Goal: Browse casually

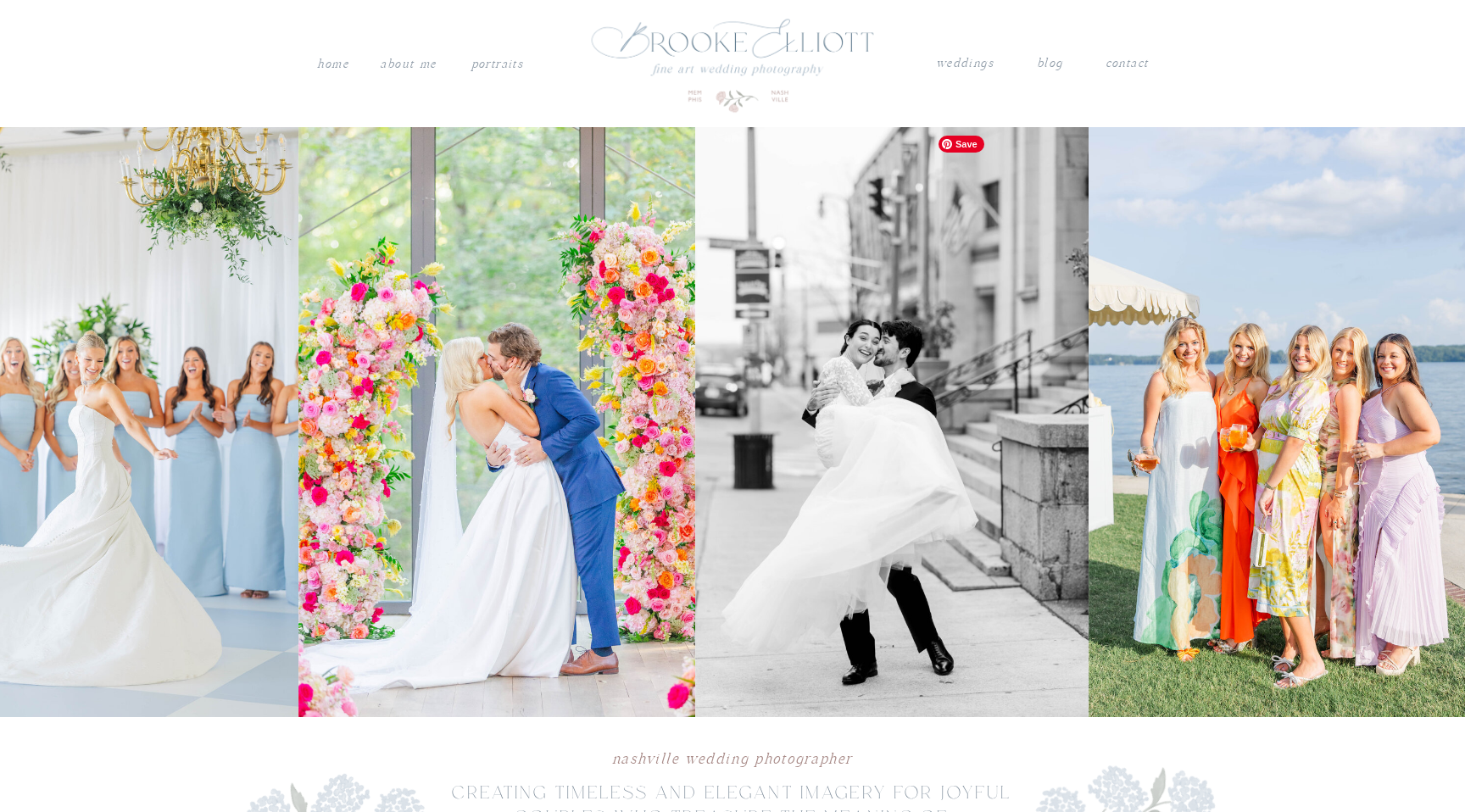
click at [627, 494] on img at bounding box center [496, 421] width 397 height 590
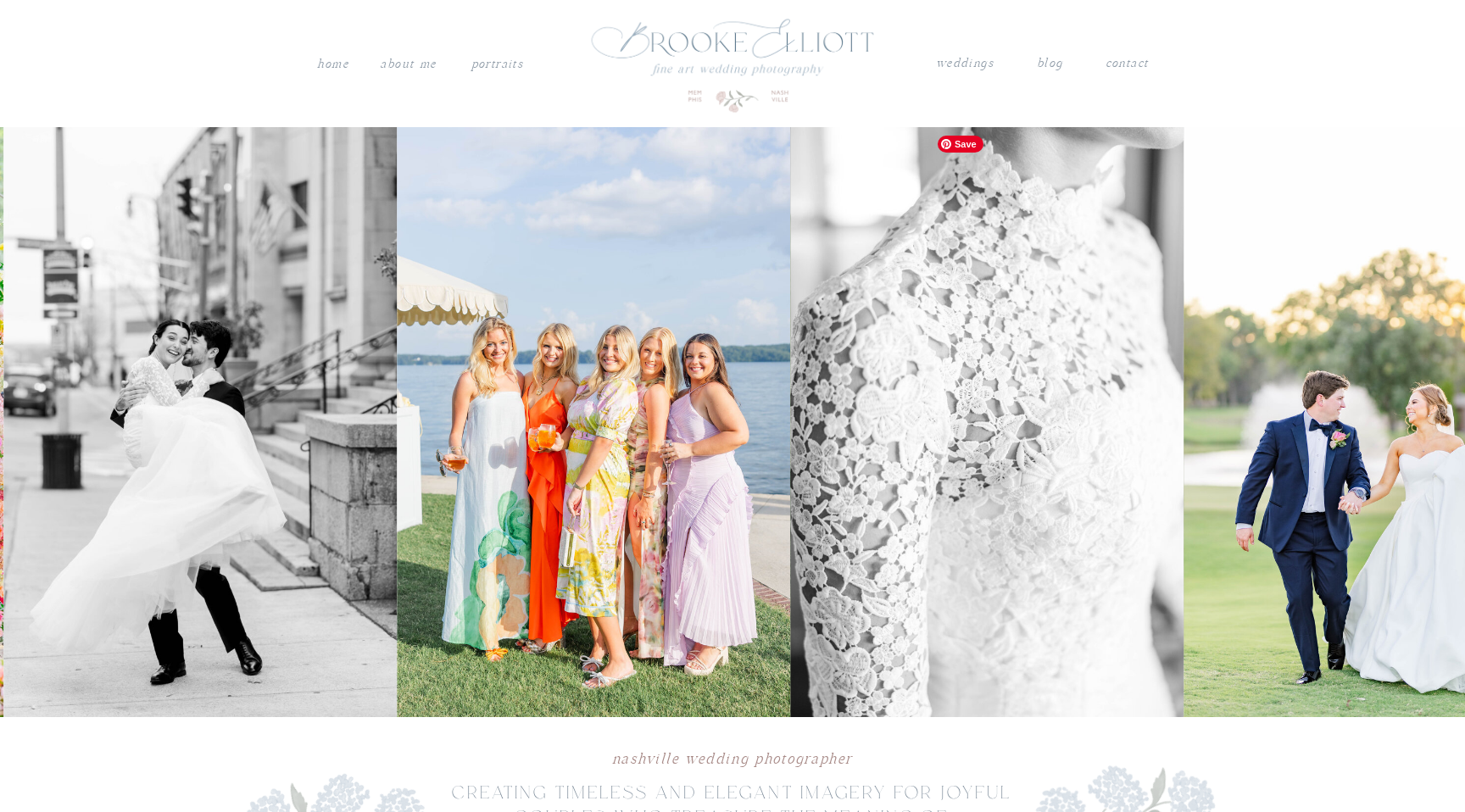
click at [580, 533] on img at bounding box center [594, 421] width 393 height 590
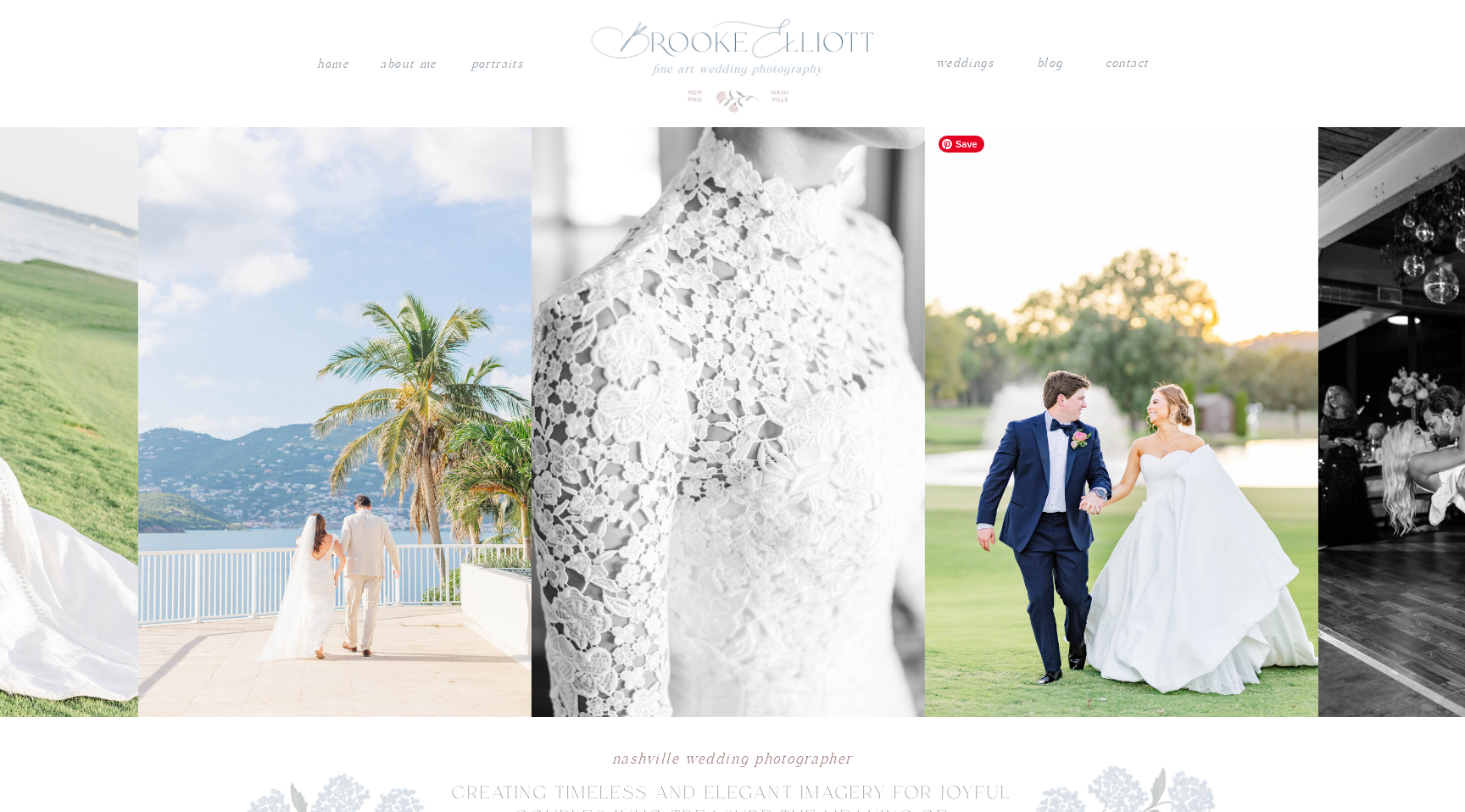
click at [299, 488] on img at bounding box center [335, 421] width 393 height 590
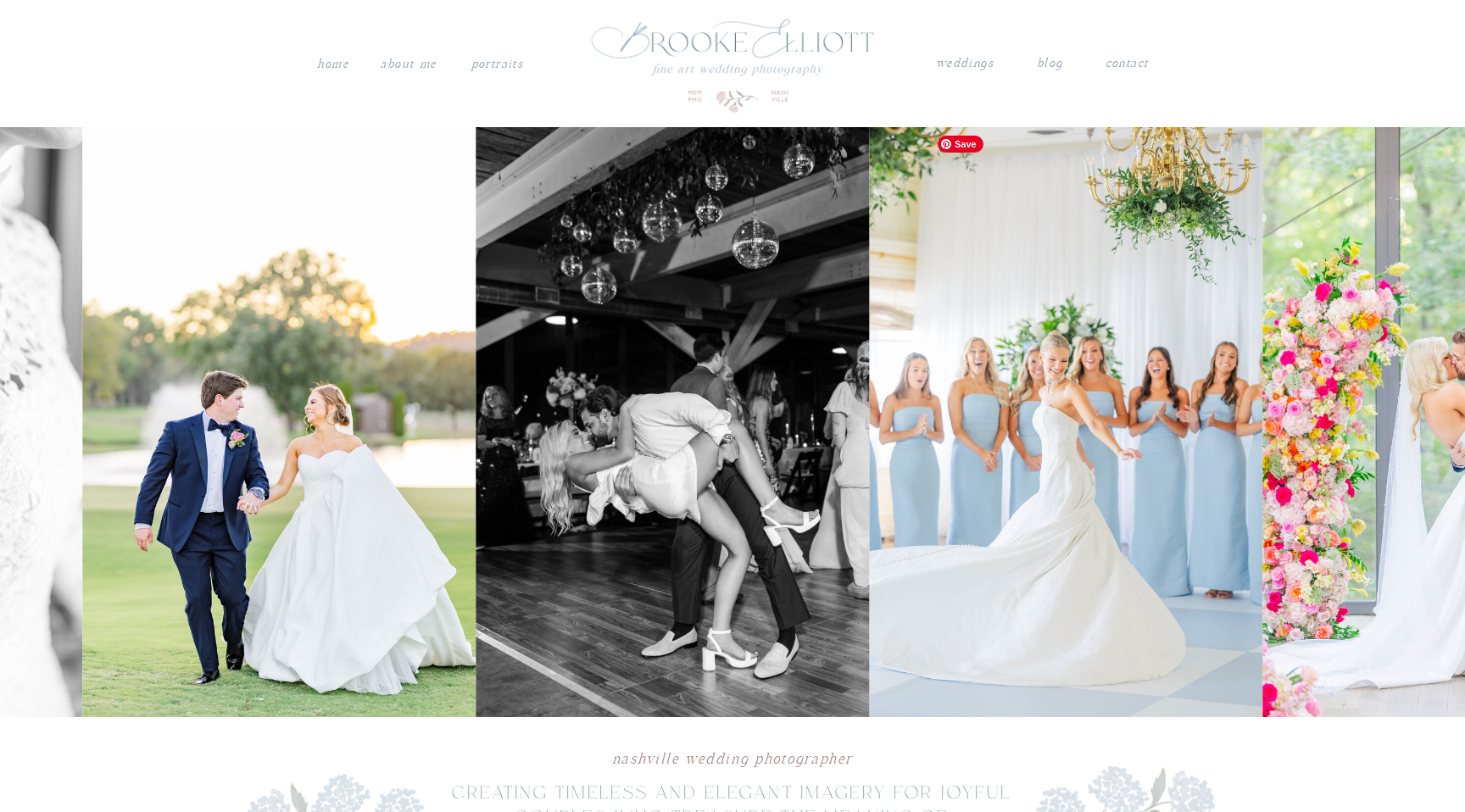
click at [337, 518] on img at bounding box center [280, 421] width 393 height 590
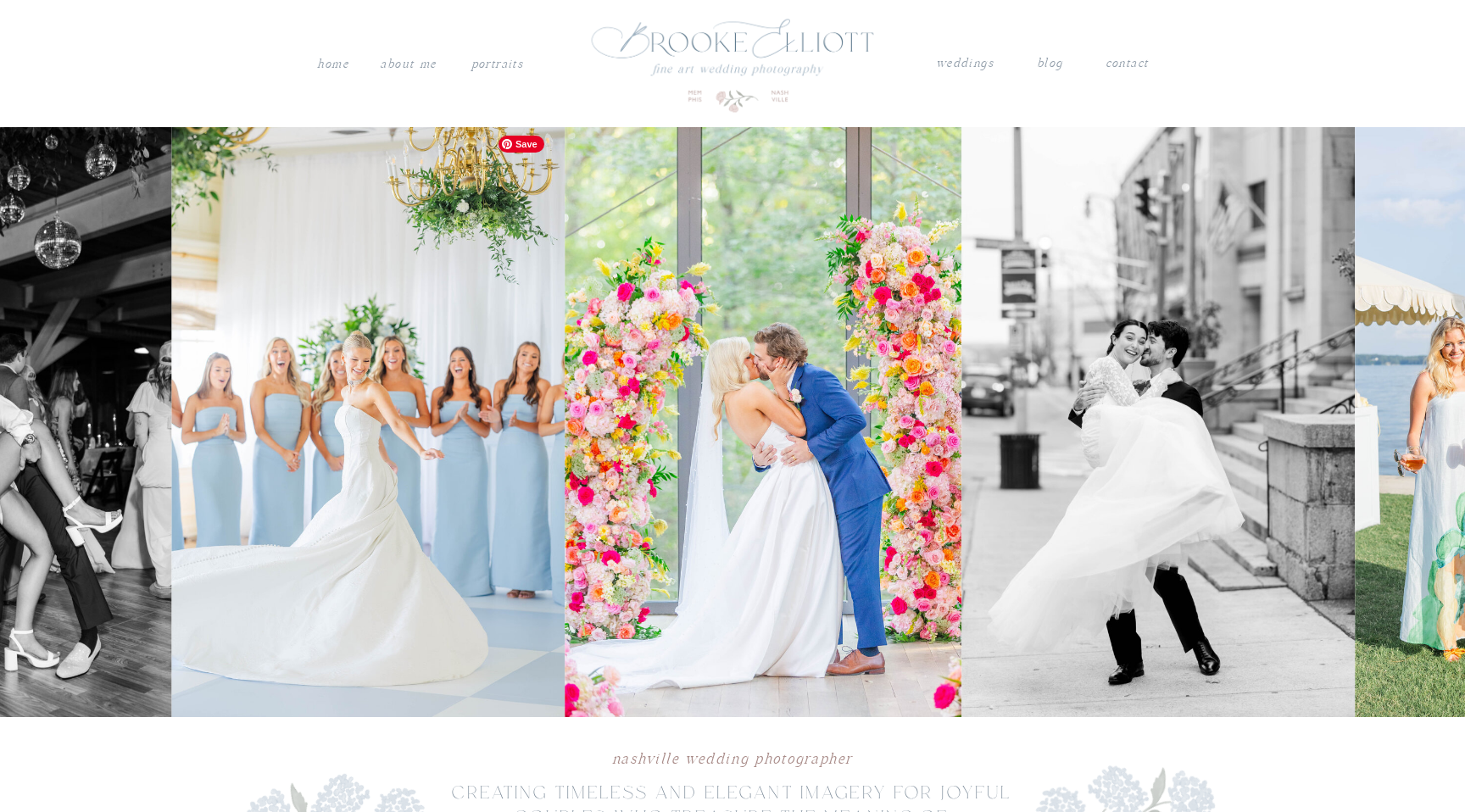
click at [203, 462] on img at bounding box center [368, 421] width 393 height 590
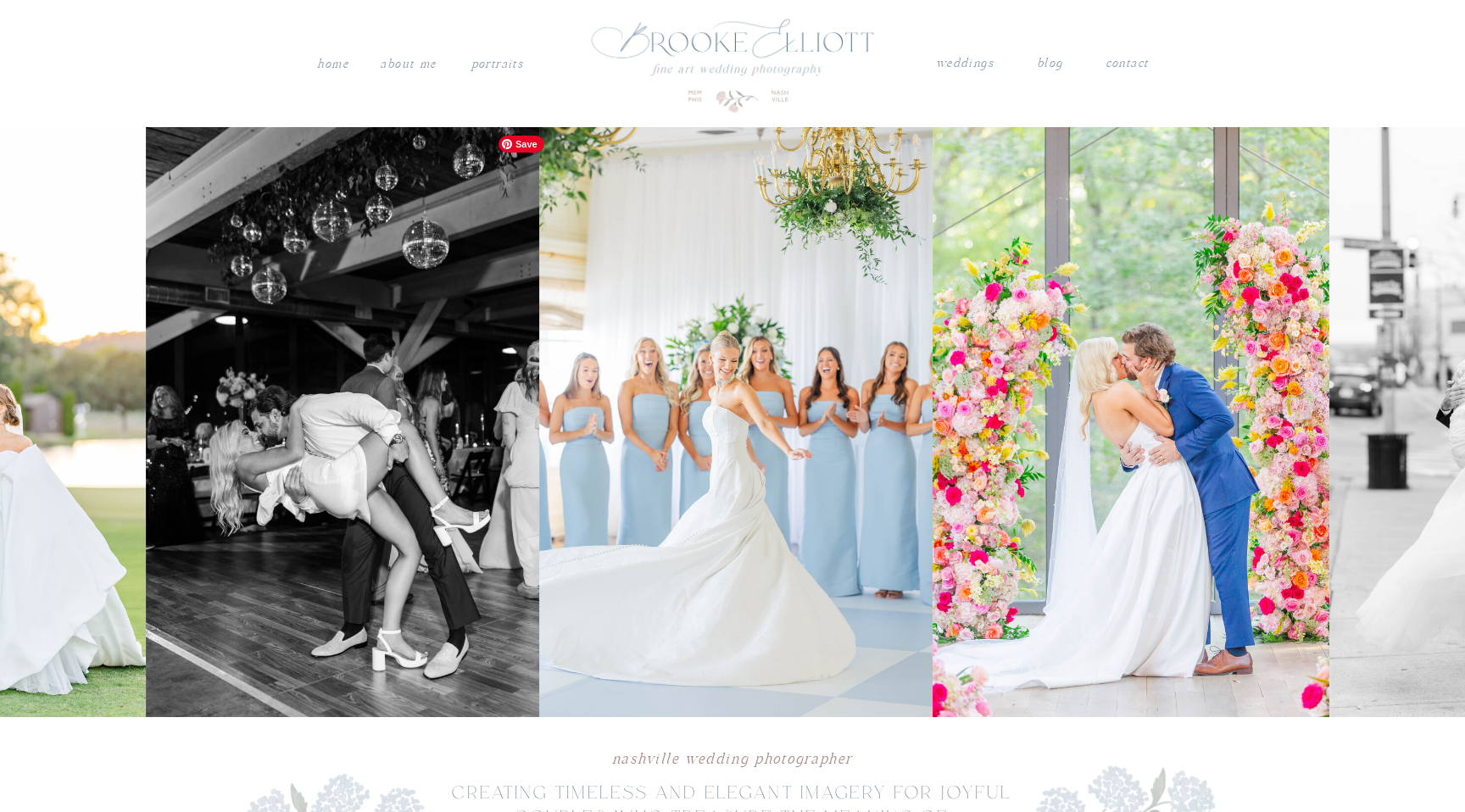
click at [617, 444] on img at bounding box center [736, 421] width 393 height 590
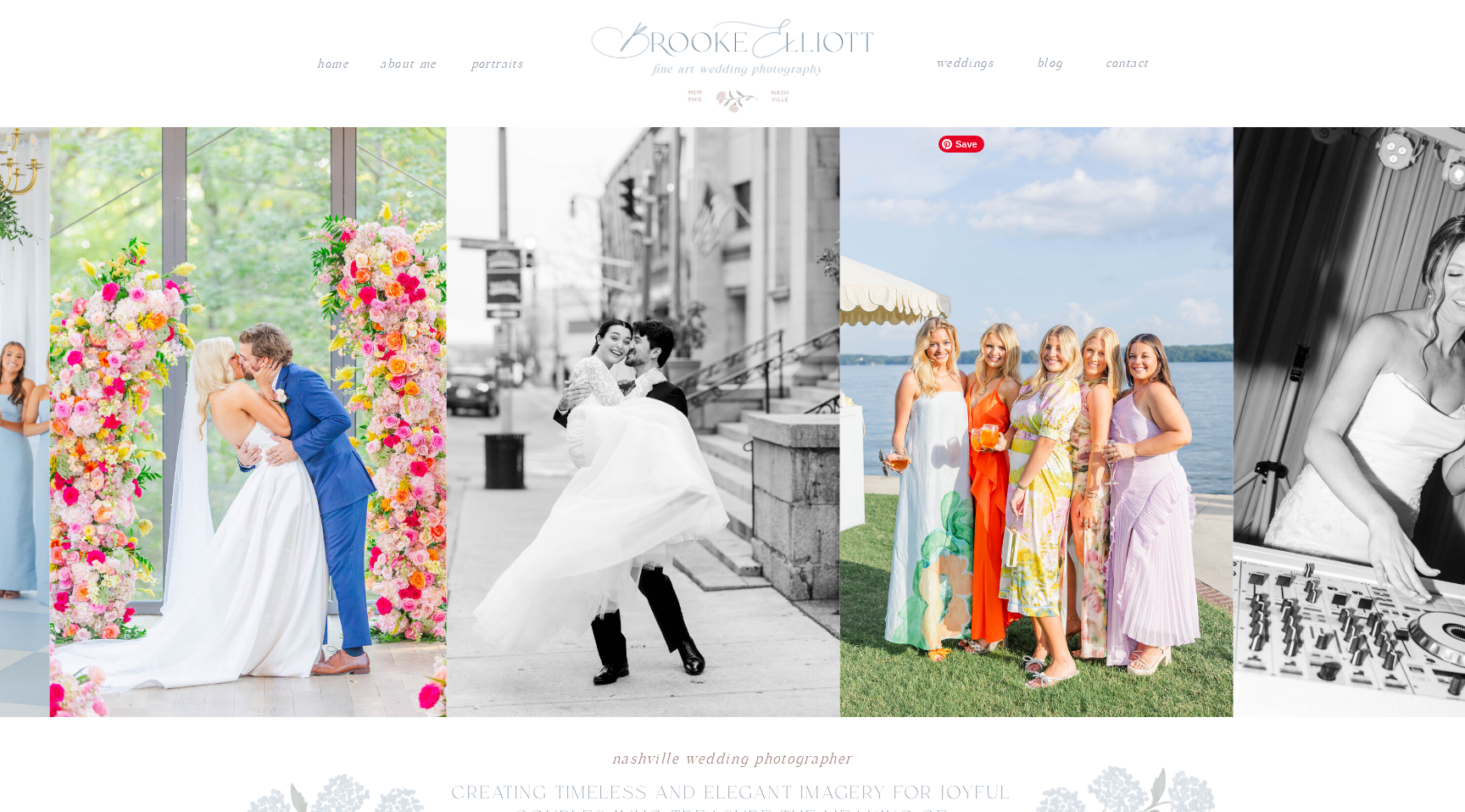
click at [393, 385] on img at bounding box center [248, 421] width 397 height 590
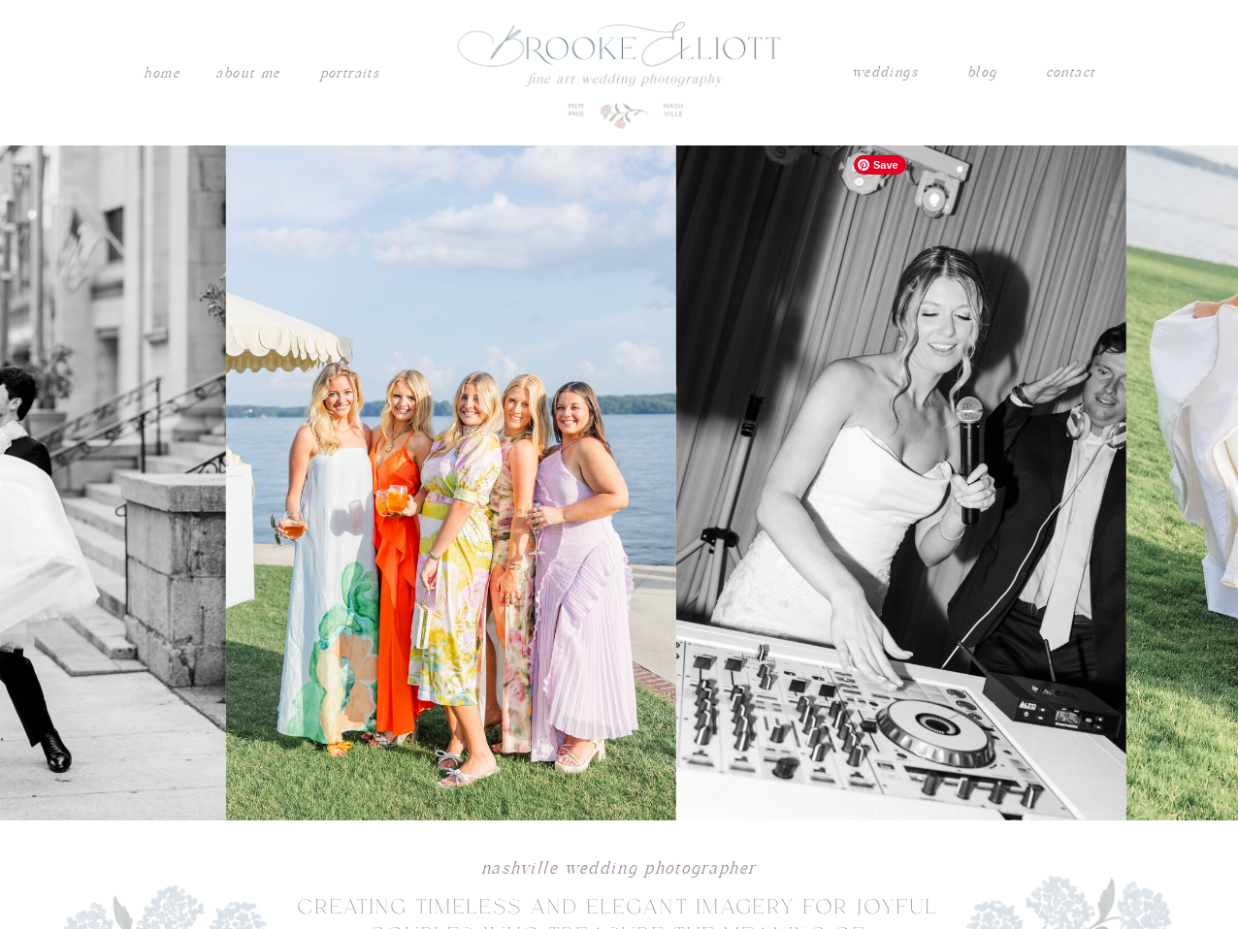
click at [368, 501] on img at bounding box center [451, 482] width 450 height 675
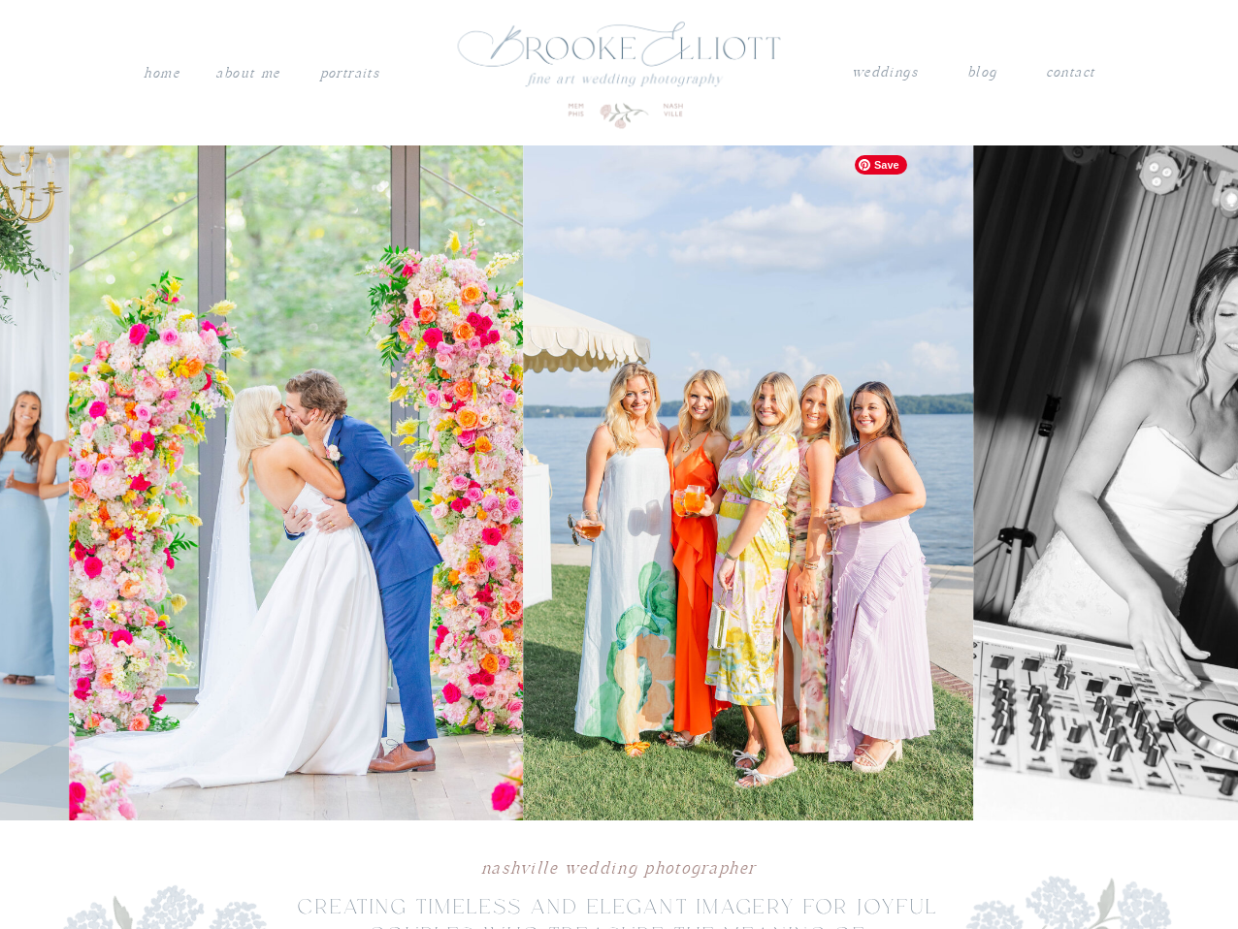
click at [195, 569] on img at bounding box center [296, 482] width 454 height 675
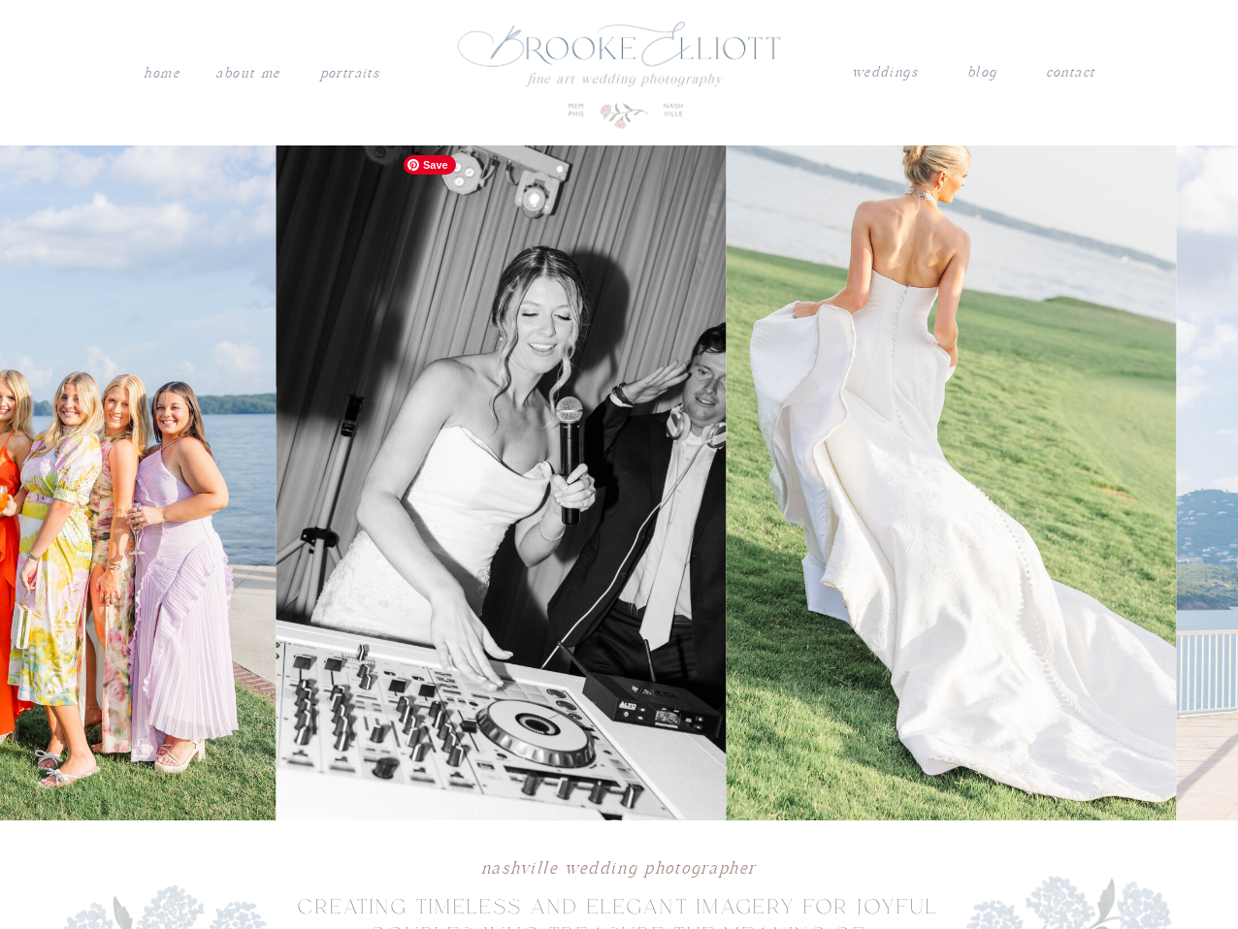
click at [247, 534] on img at bounding box center [51, 482] width 450 height 675
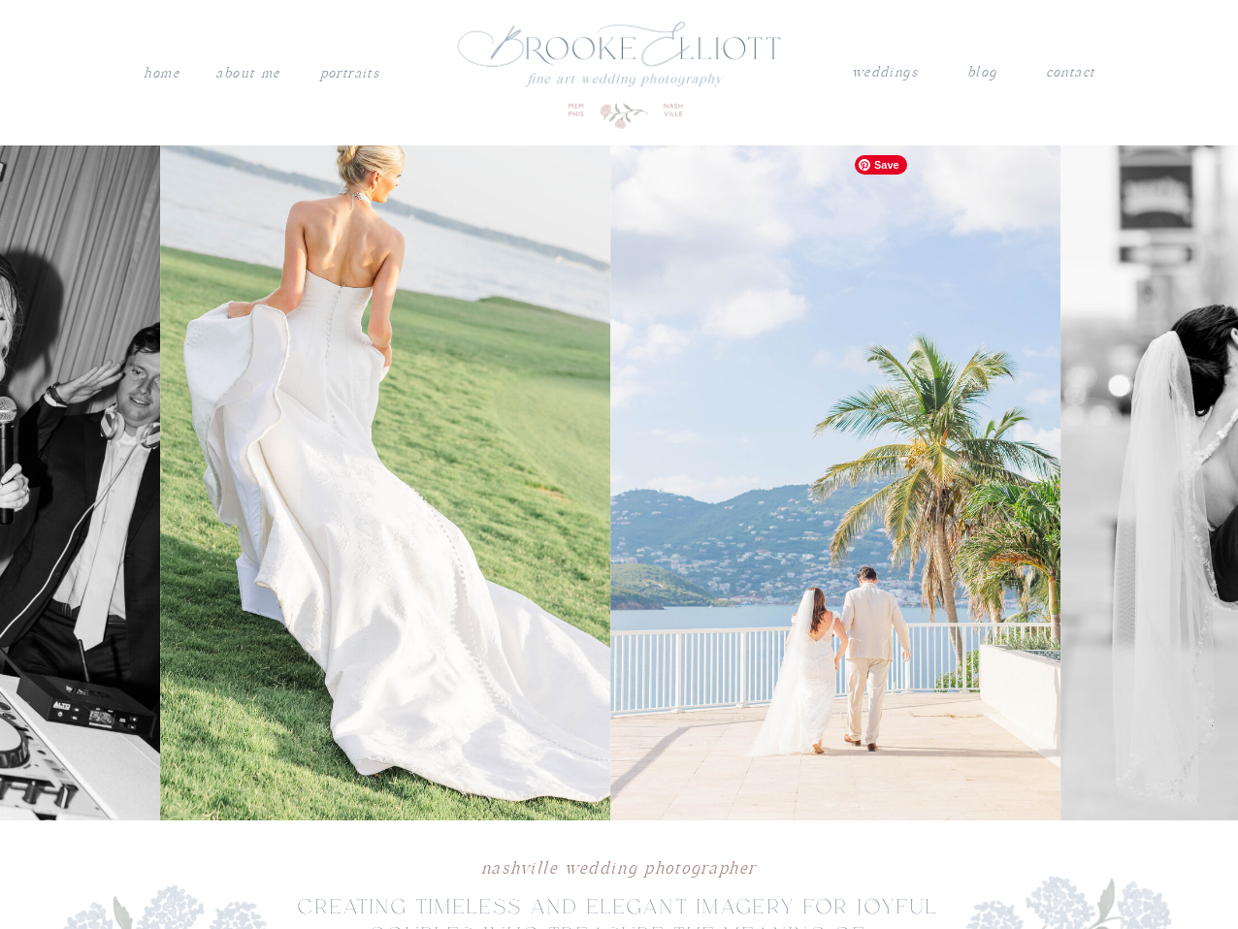
click at [409, 531] on img at bounding box center [386, 482] width 450 height 675
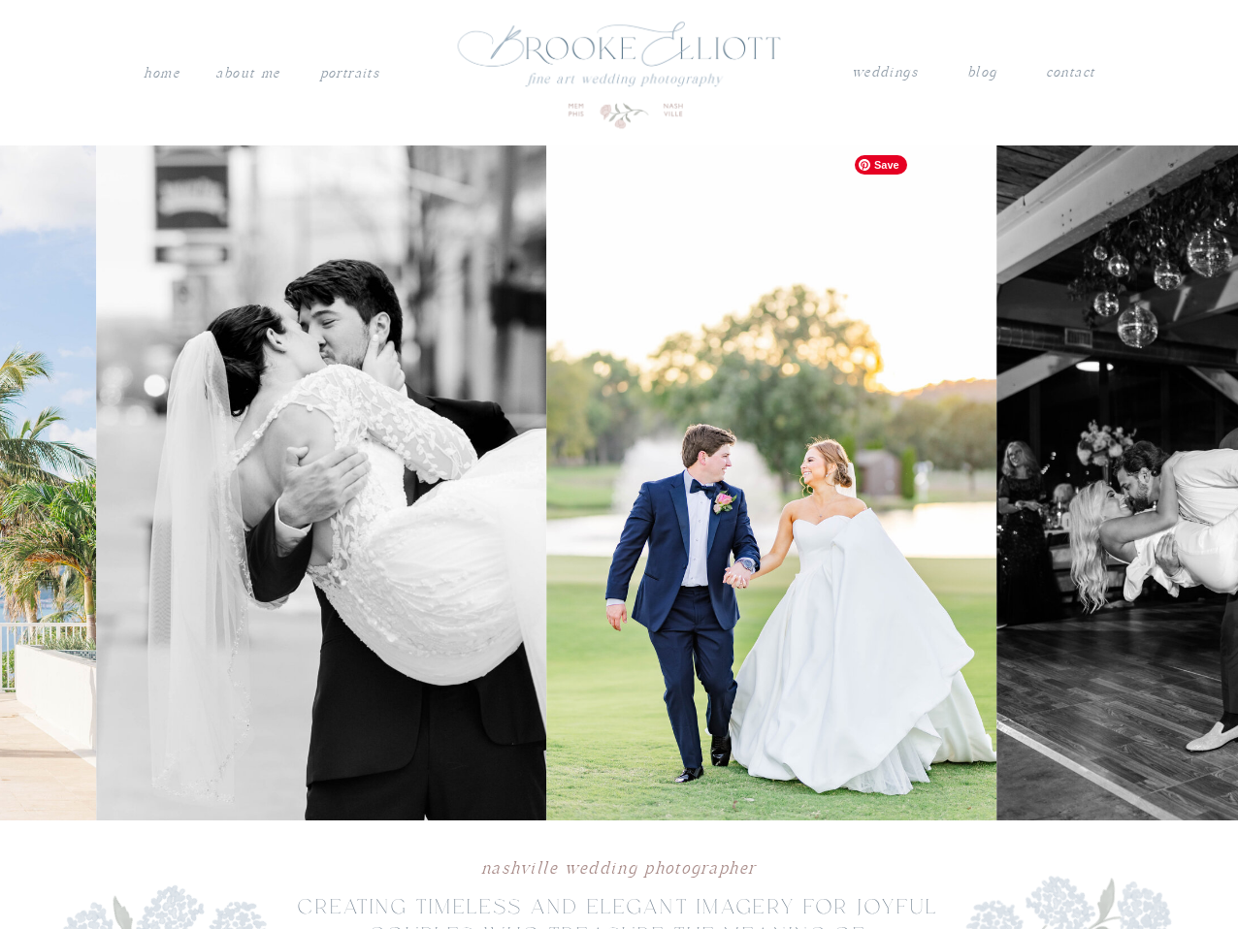
click at [218, 554] on img at bounding box center [322, 482] width 450 height 675
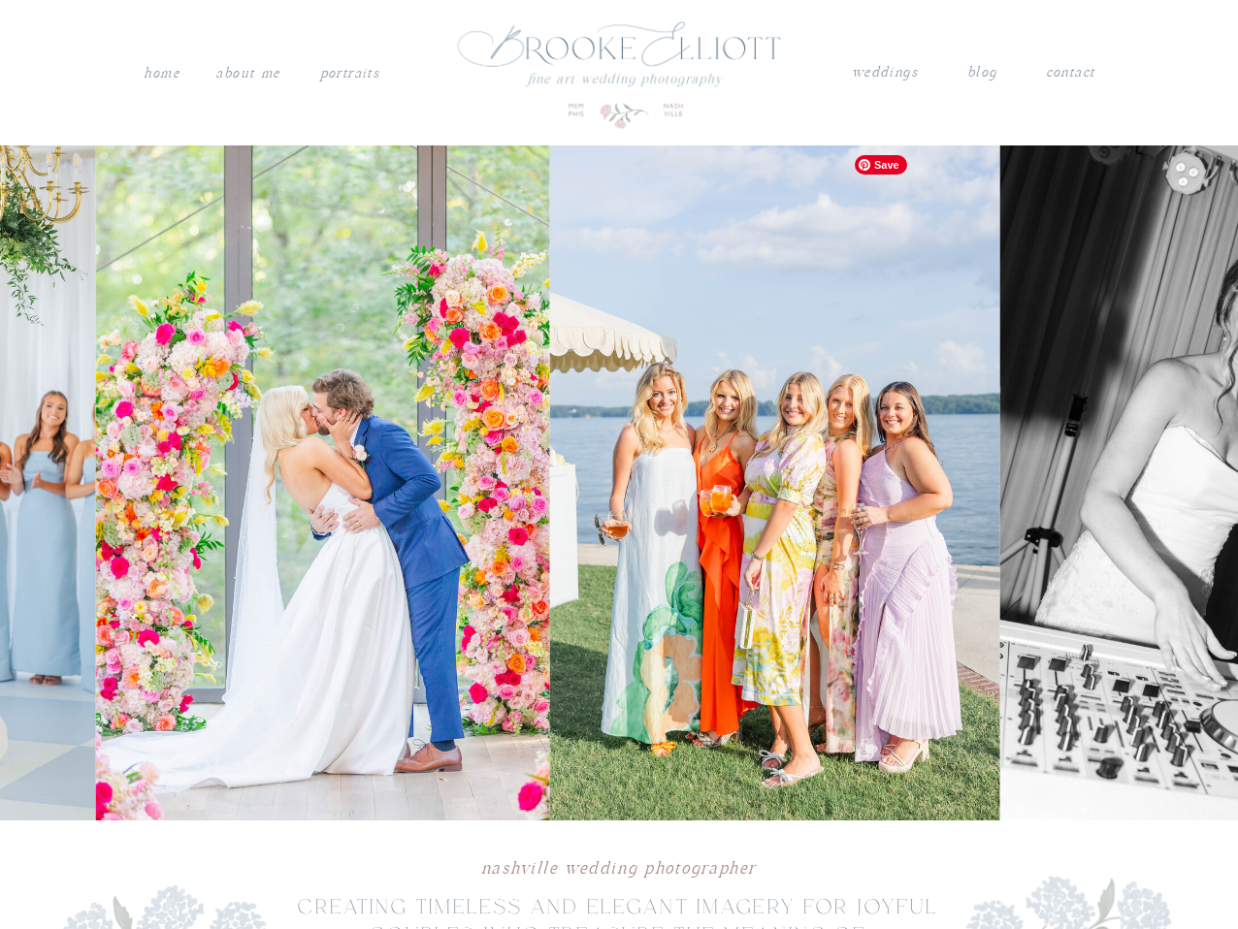
click at [289, 595] on img at bounding box center [323, 482] width 454 height 675
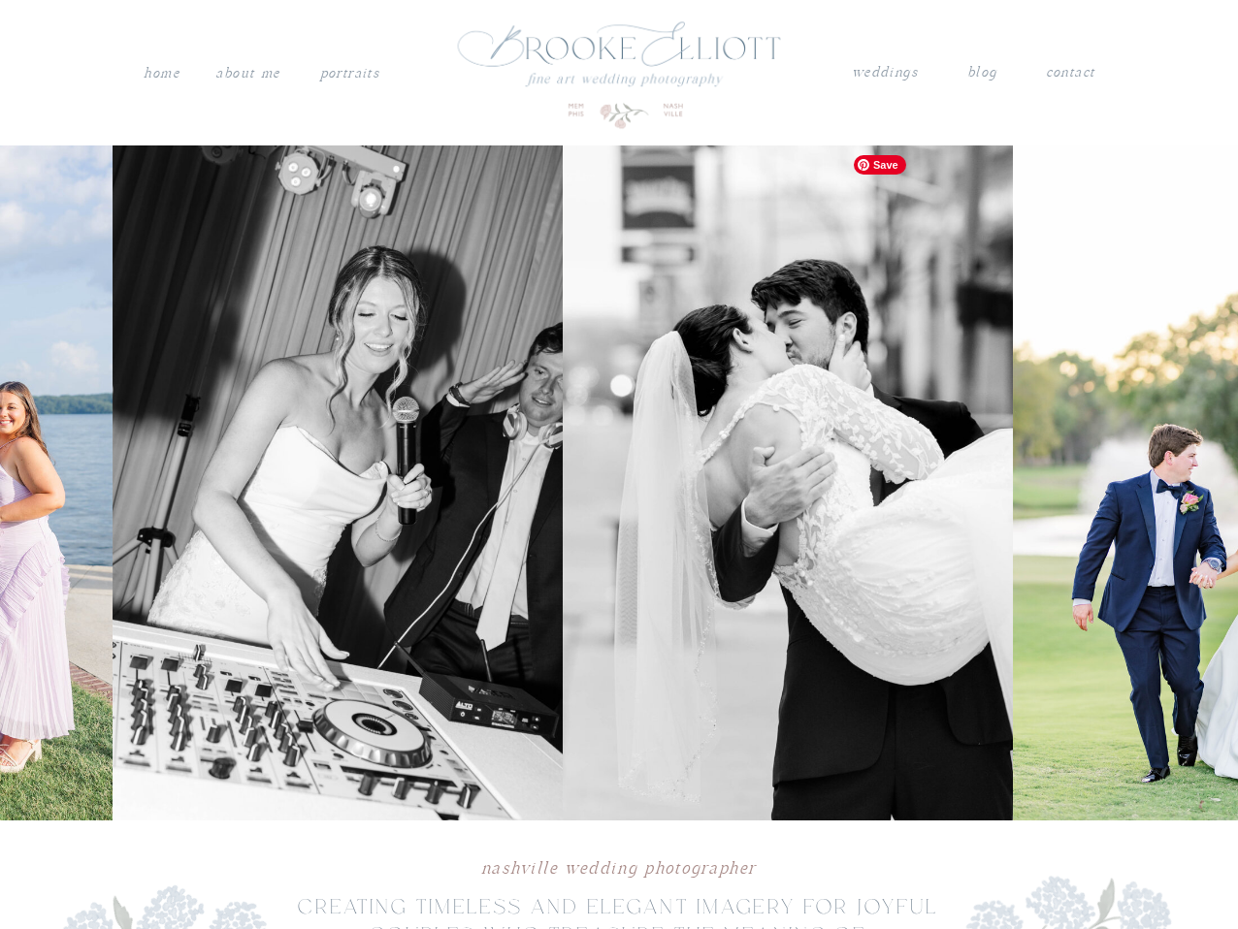
click at [168, 616] on img at bounding box center [338, 482] width 450 height 675
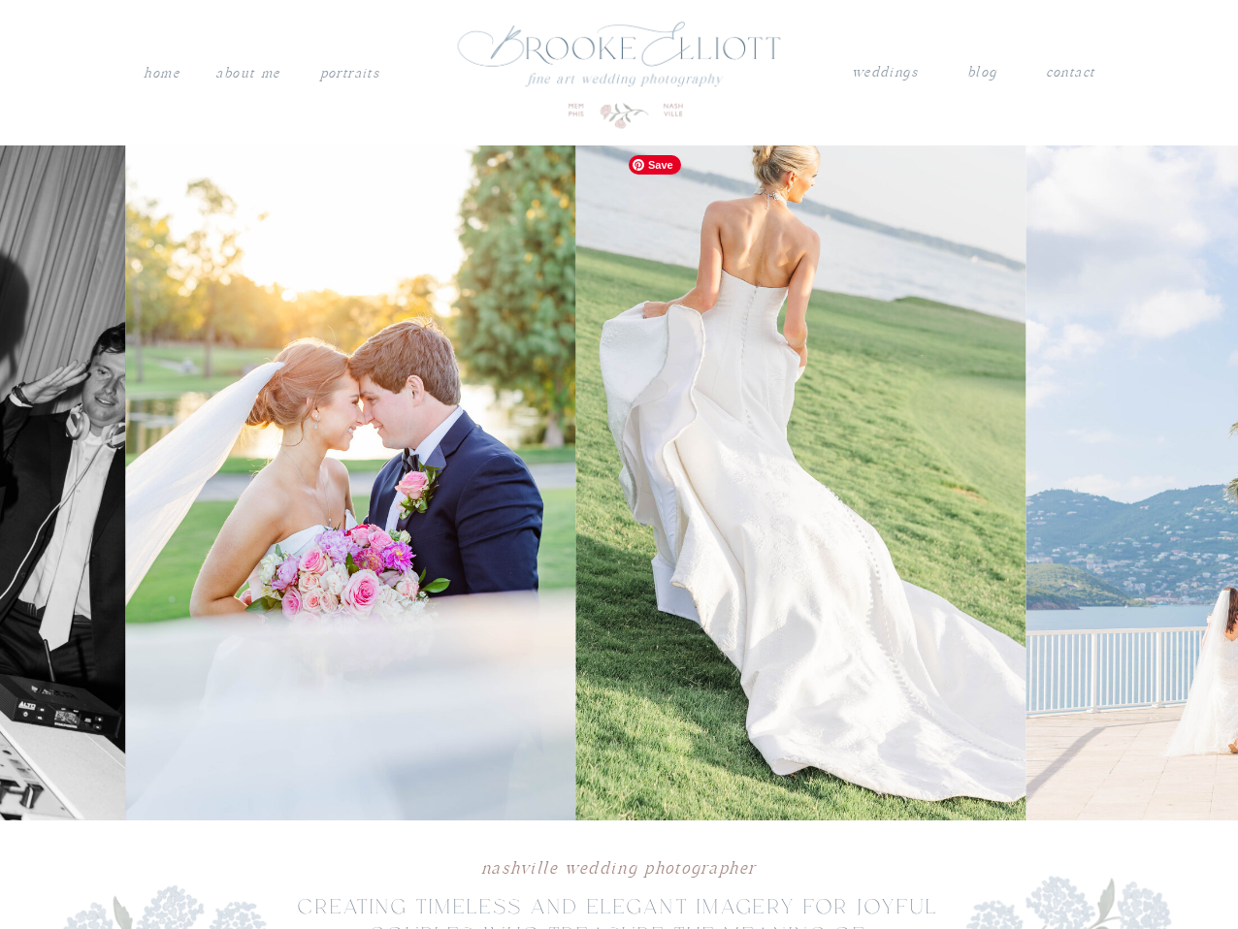
click at [285, 632] on img at bounding box center [351, 482] width 450 height 675
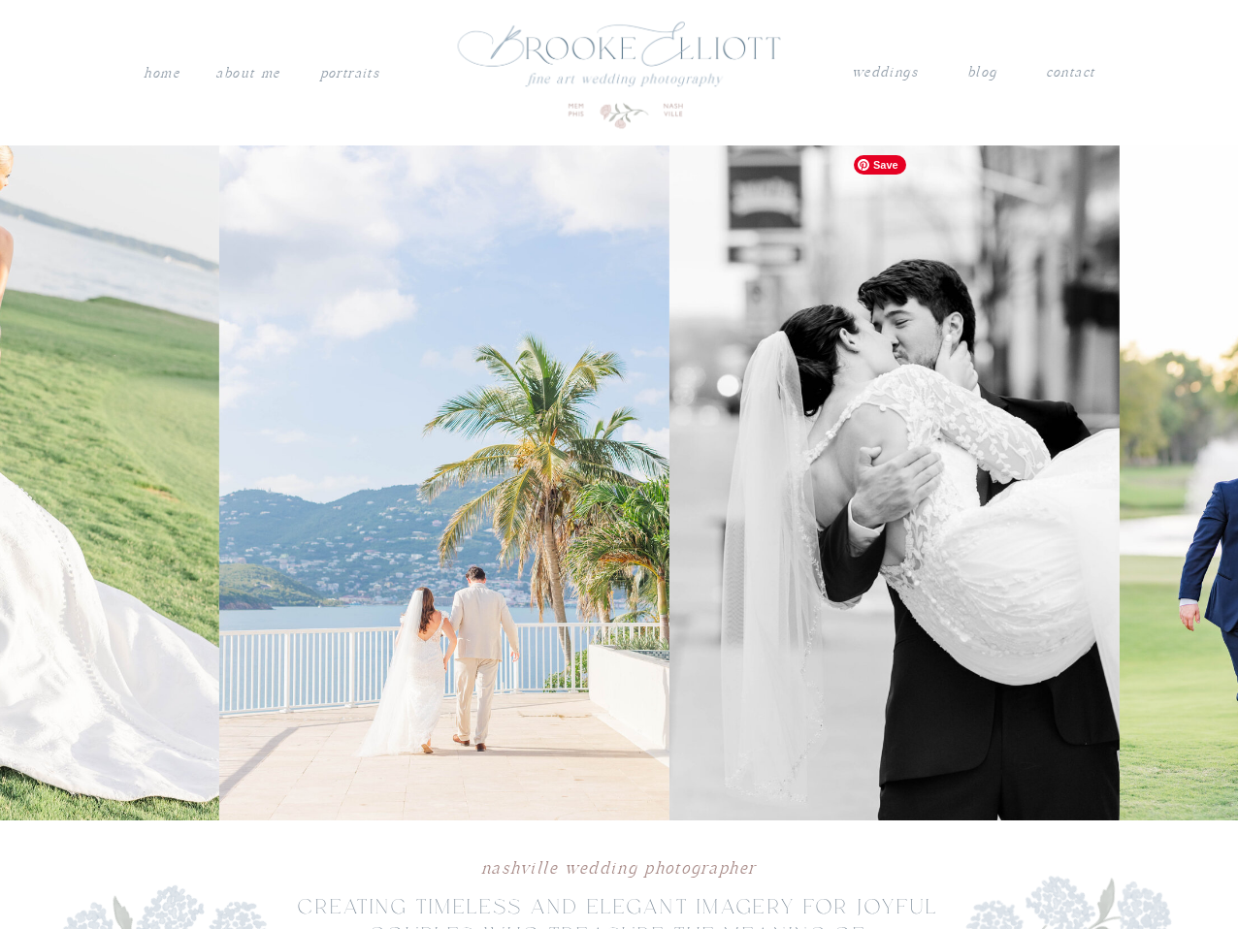
click at [219, 594] on img at bounding box center [444, 482] width 450 height 675
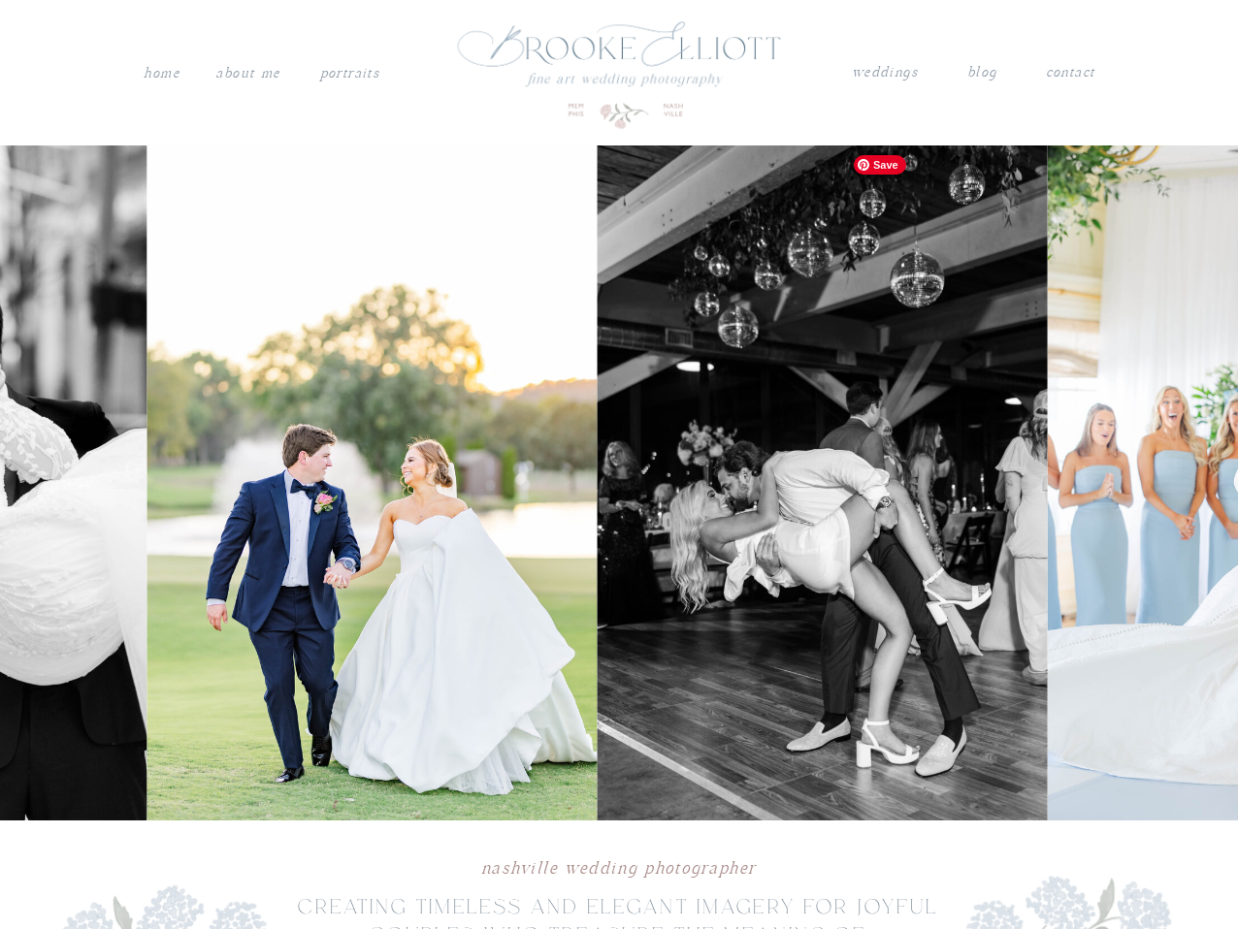
click at [255, 570] on img at bounding box center [372, 482] width 450 height 675
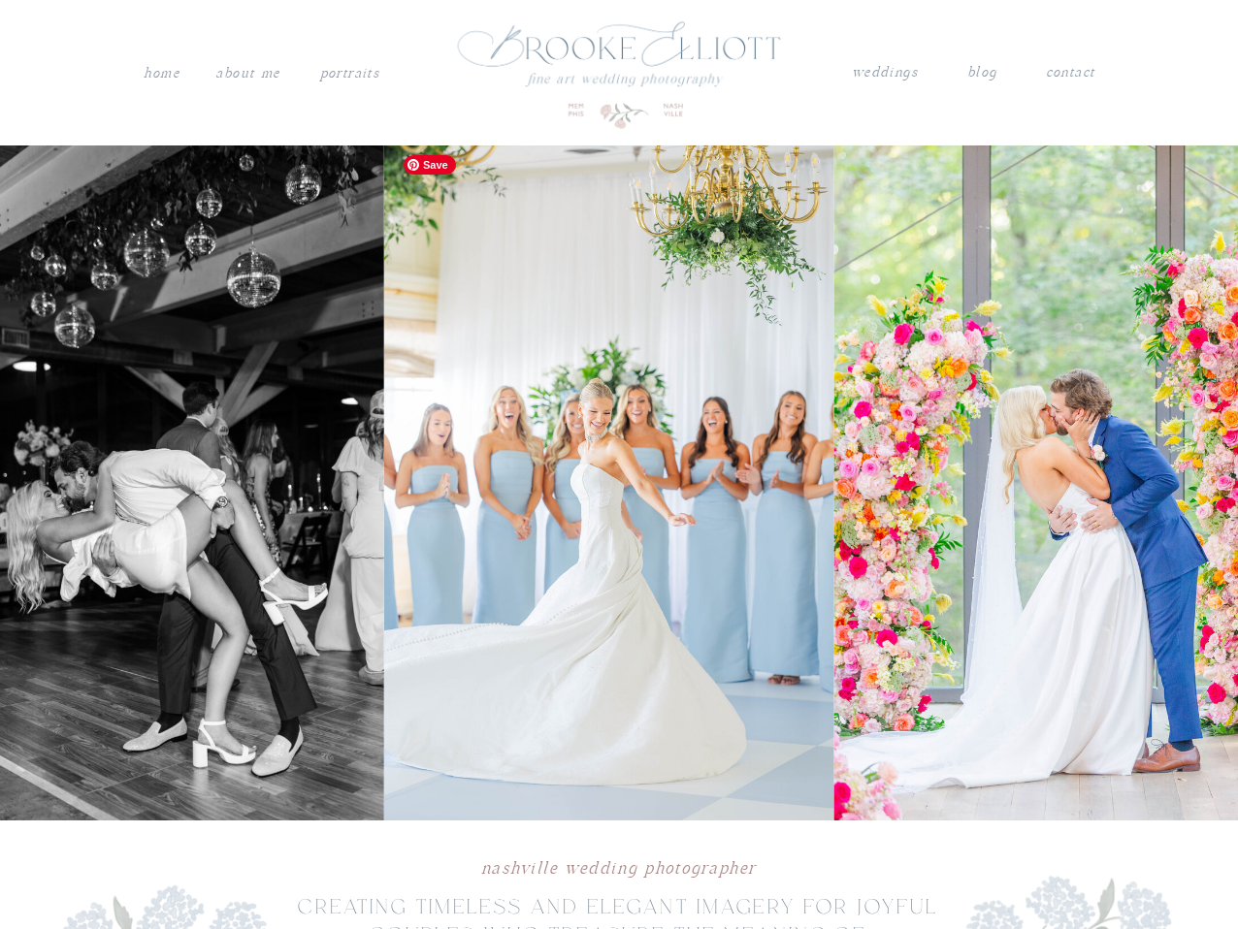
click at [349, 468] on img at bounding box center [159, 482] width 450 height 675
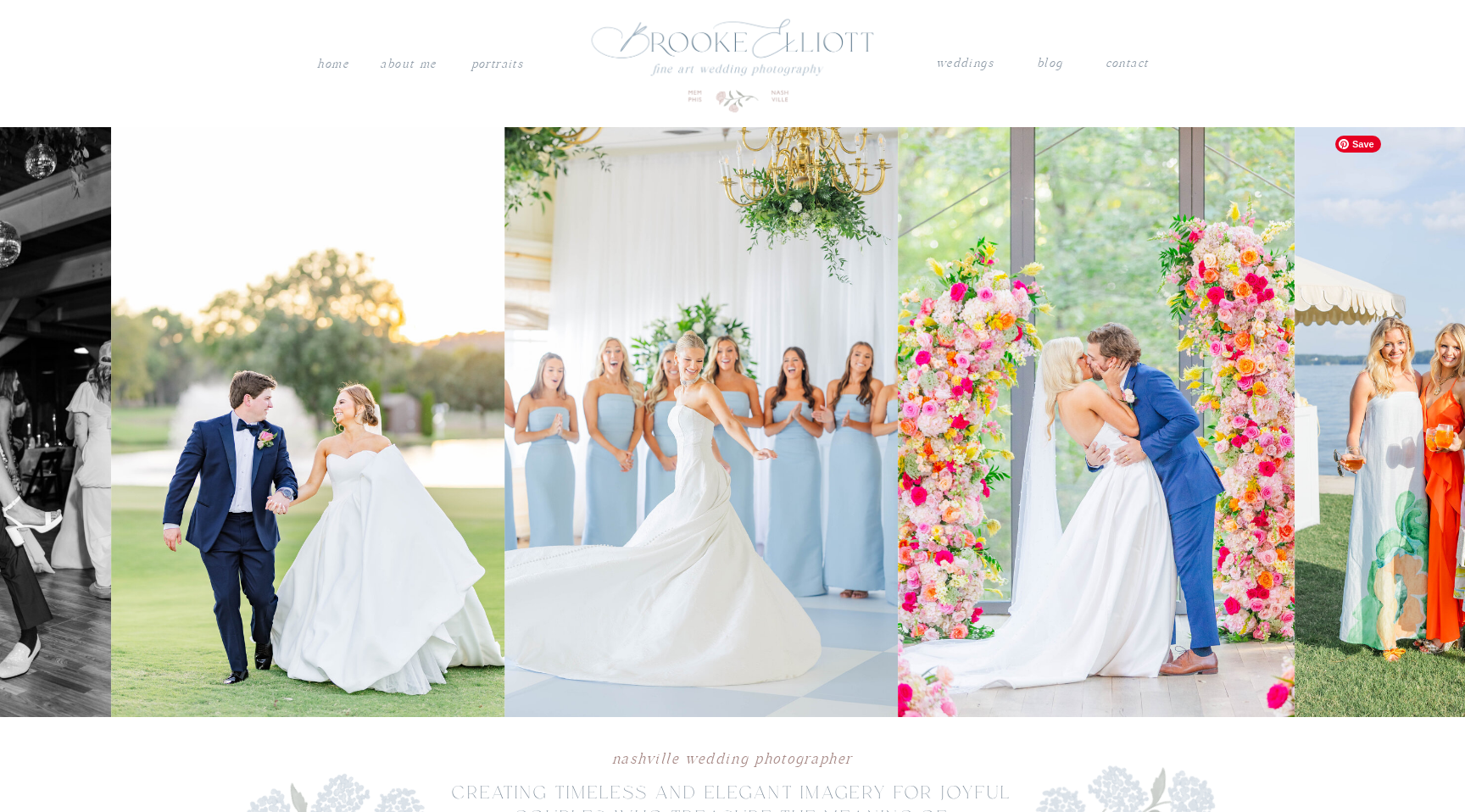
click at [1081, 524] on img at bounding box center [1491, 421] width 393 height 590
